Goal: Information Seeking & Learning: Understand process/instructions

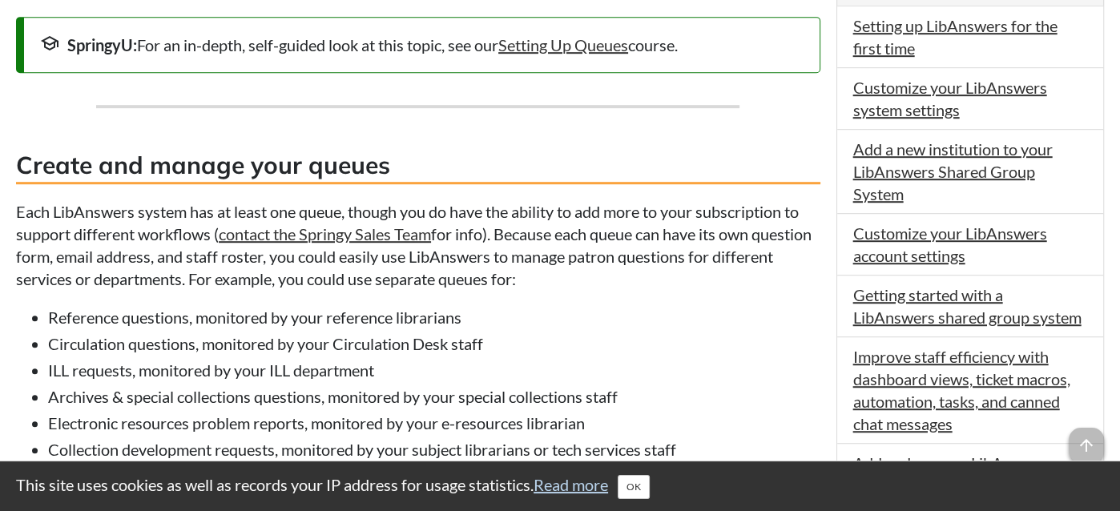
scroll to position [846, 0]
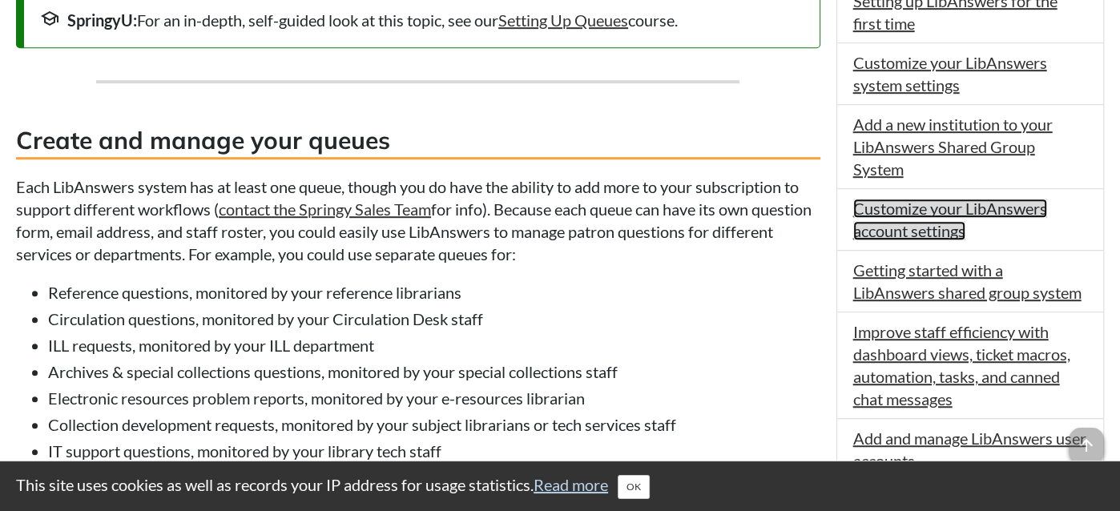
click at [903, 201] on link "Customize your LibAnswers account settings" at bounding box center [950, 220] width 194 height 42
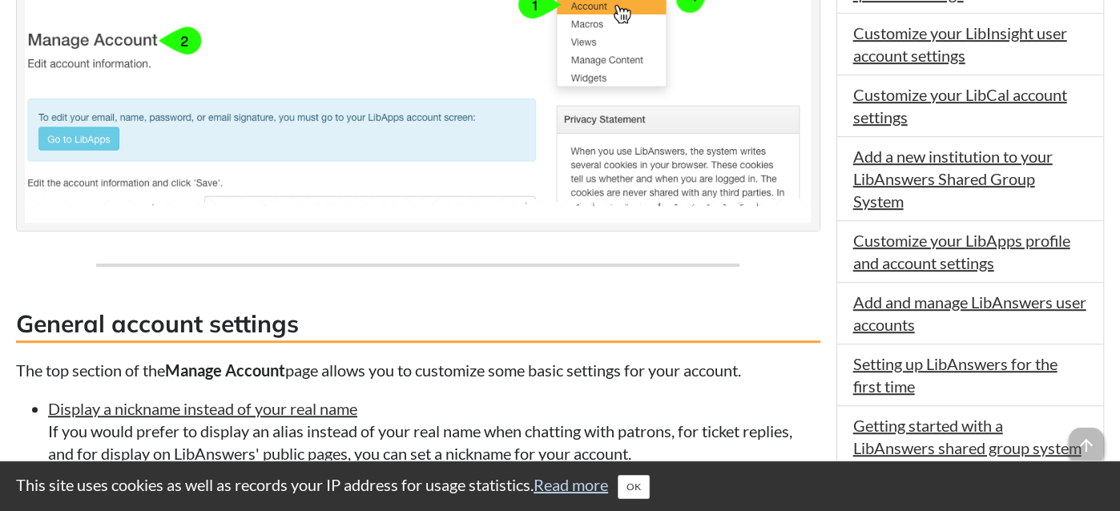
scroll to position [819, 0]
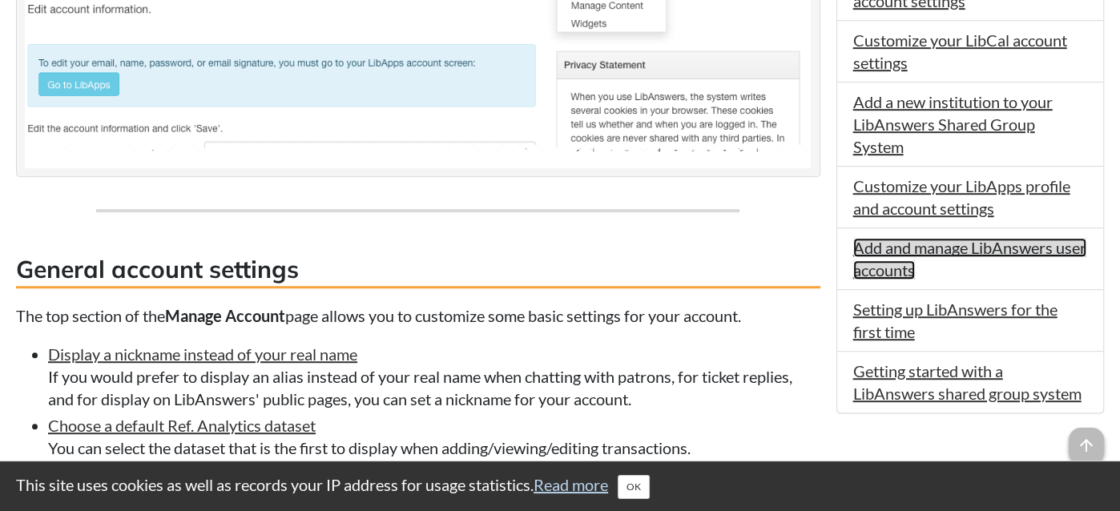
click at [901, 242] on link "Add and manage LibAnswers user accounts" at bounding box center [969, 259] width 233 height 42
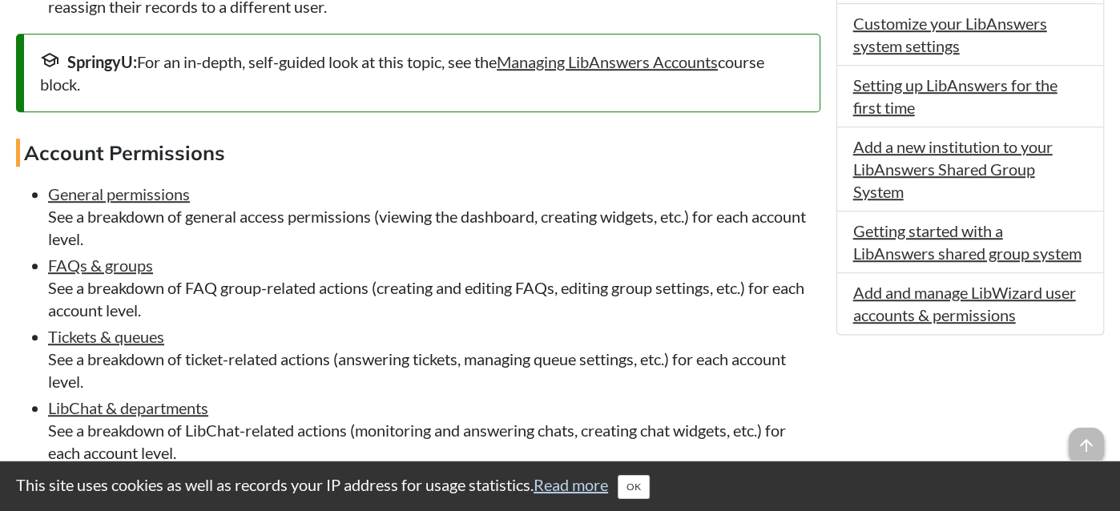
scroll to position [1088, 0]
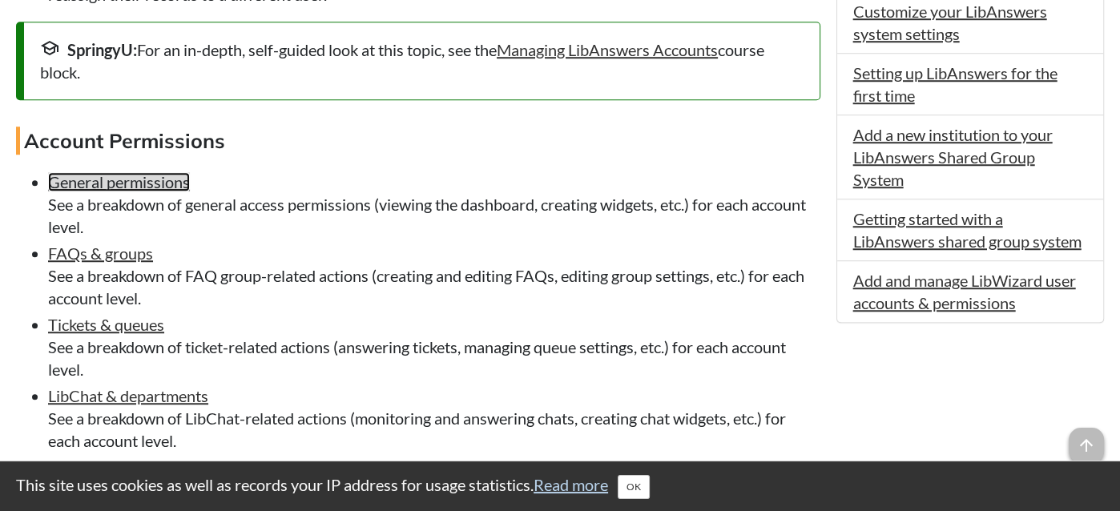
click at [145, 185] on link "General permissions" at bounding box center [119, 181] width 142 height 19
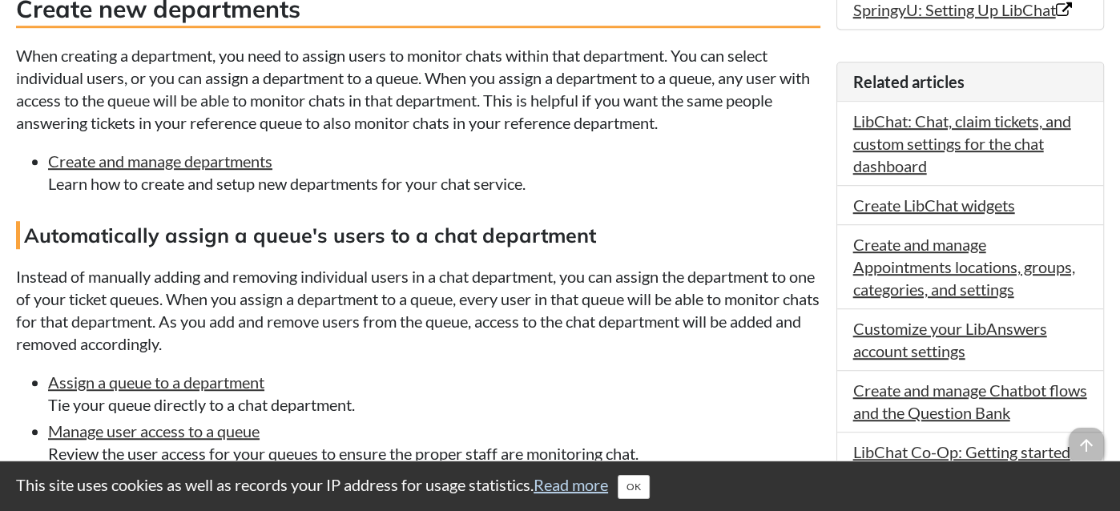
scroll to position [1015, 0]
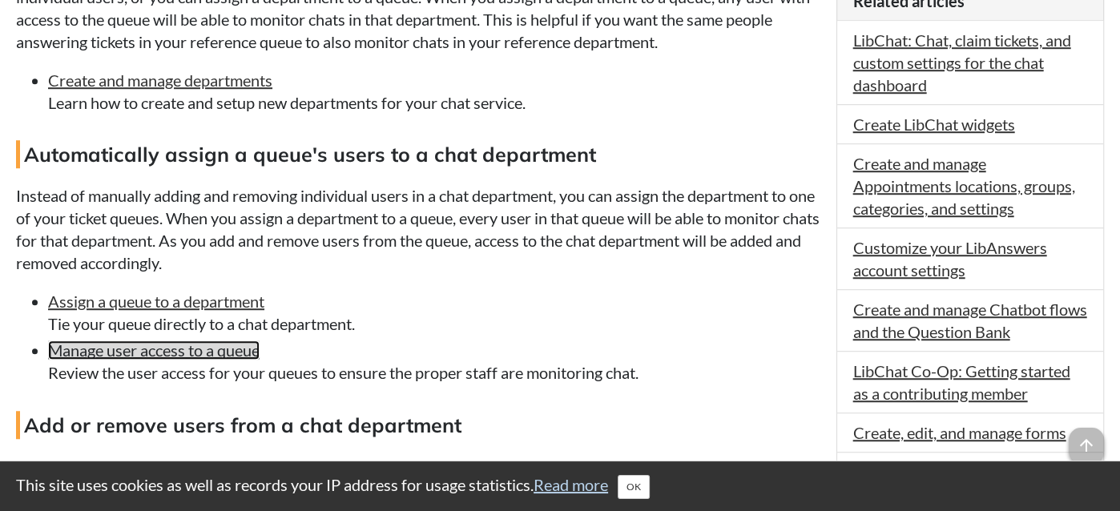
click at [189, 359] on link "Manage user access to a queue" at bounding box center [154, 350] width 212 height 19
